Goal: Navigation & Orientation: Find specific page/section

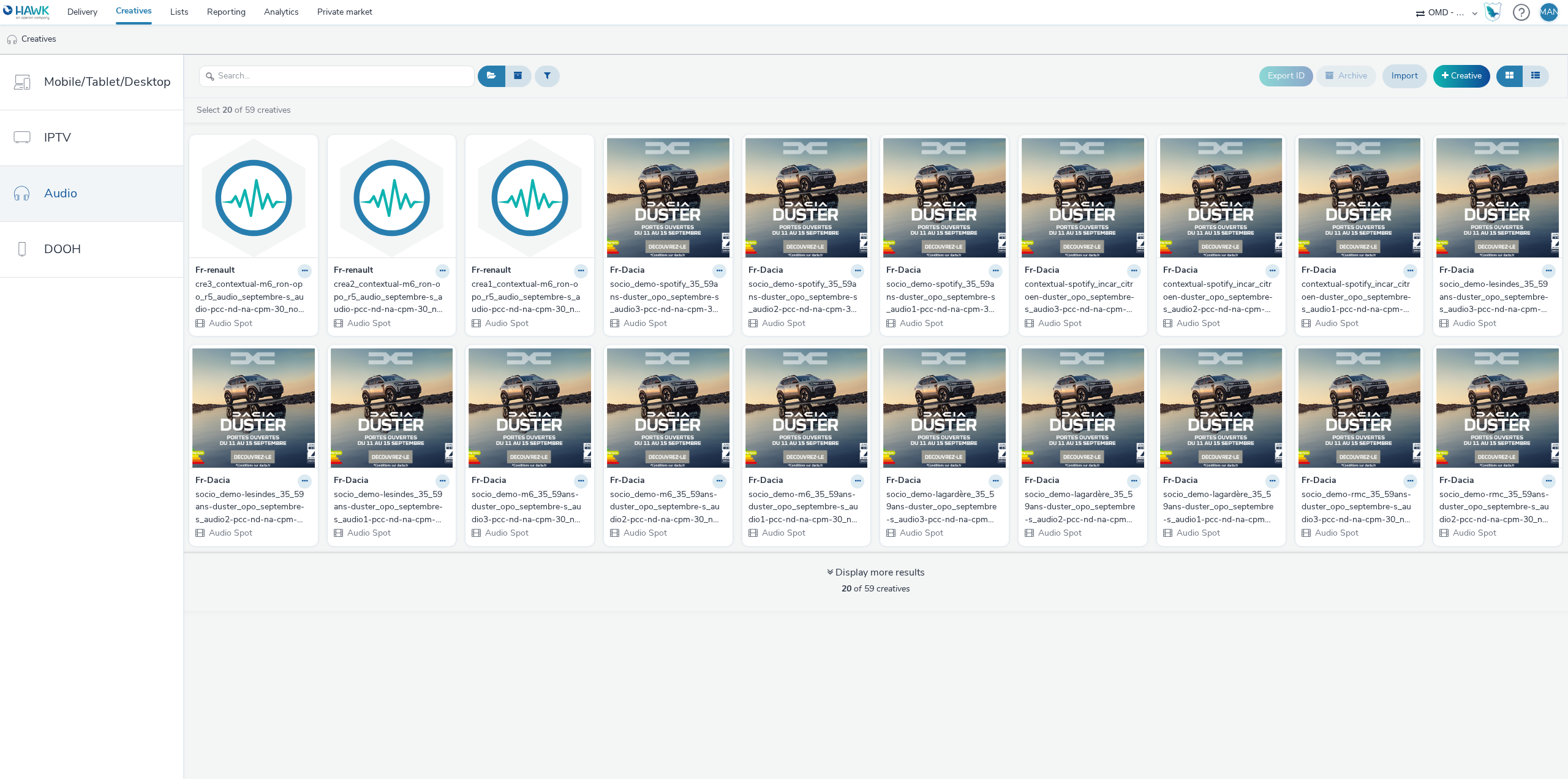
click at [149, 11] on link "Creatives" at bounding box center [133, 12] width 54 height 25
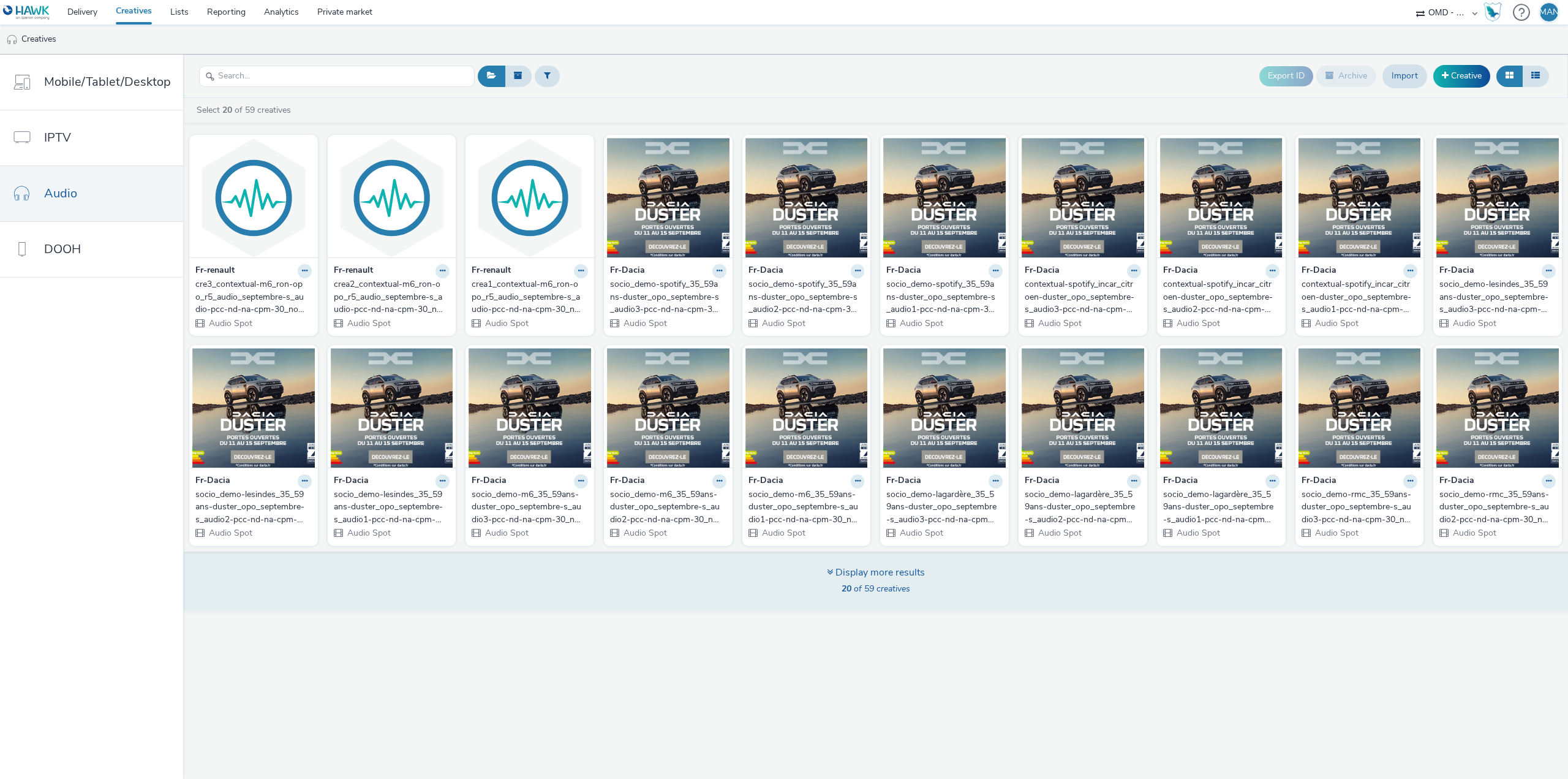
click at [839, 569] on div "Display more results" at bounding box center [875, 573] width 98 height 14
